Goal: Transaction & Acquisition: Purchase product/service

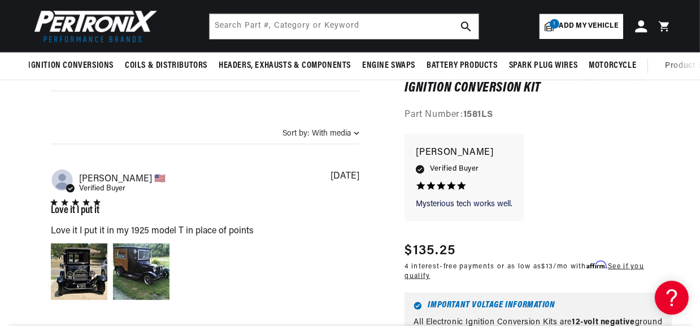
click at [639, 25] on icon at bounding box center [641, 26] width 12 height 12
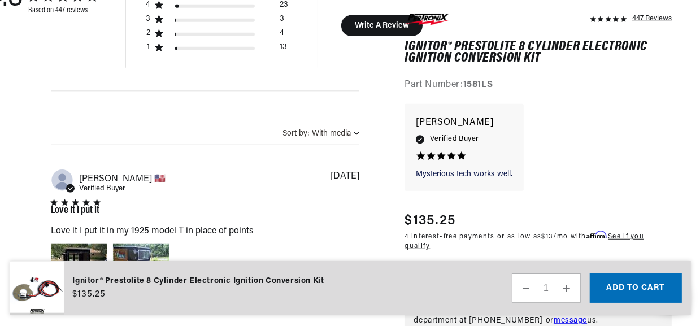
scroll to position [0, 342]
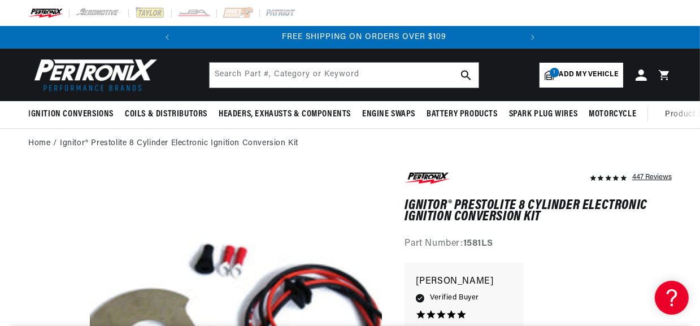
scroll to position [0, 342]
